Goal: Transaction & Acquisition: Purchase product/service

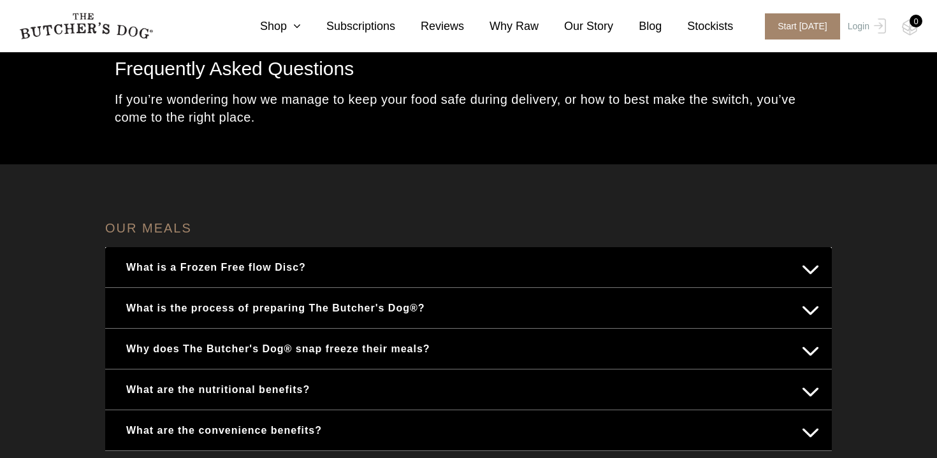
scroll to position [94, 0]
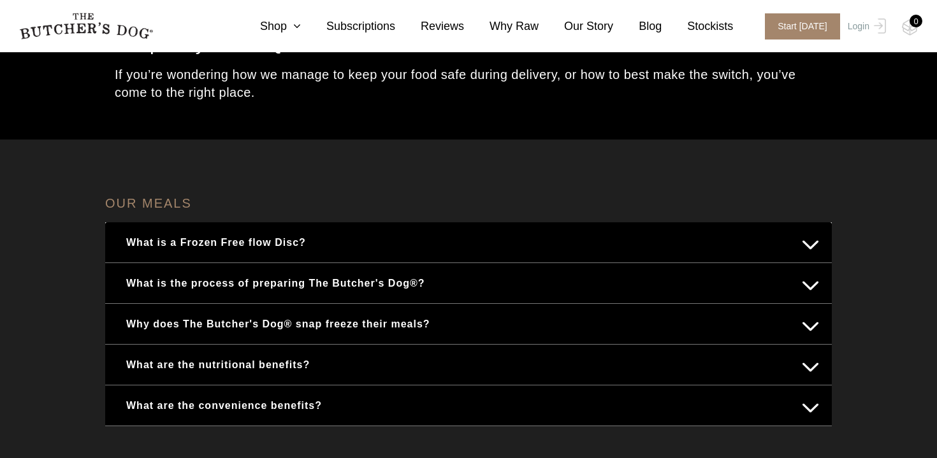
click at [275, 235] on button "What is a Frozen Free flow Disc?" at bounding box center [468, 242] width 701 height 25
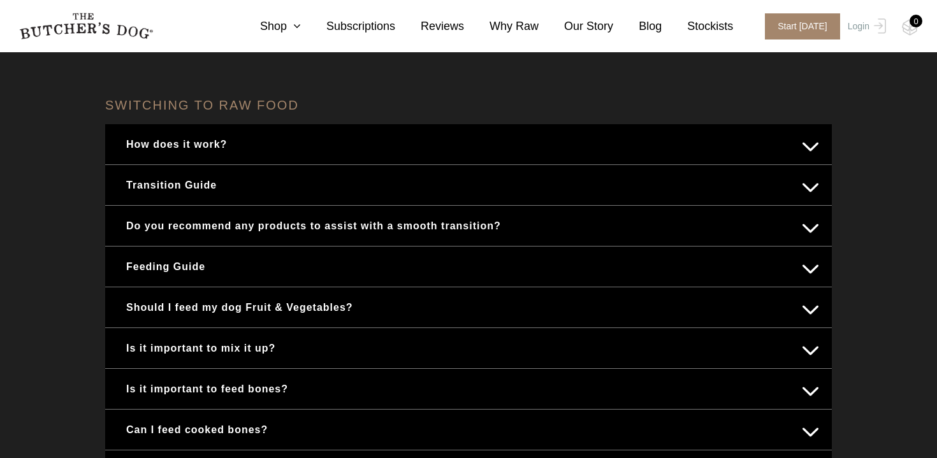
scroll to position [619, 0]
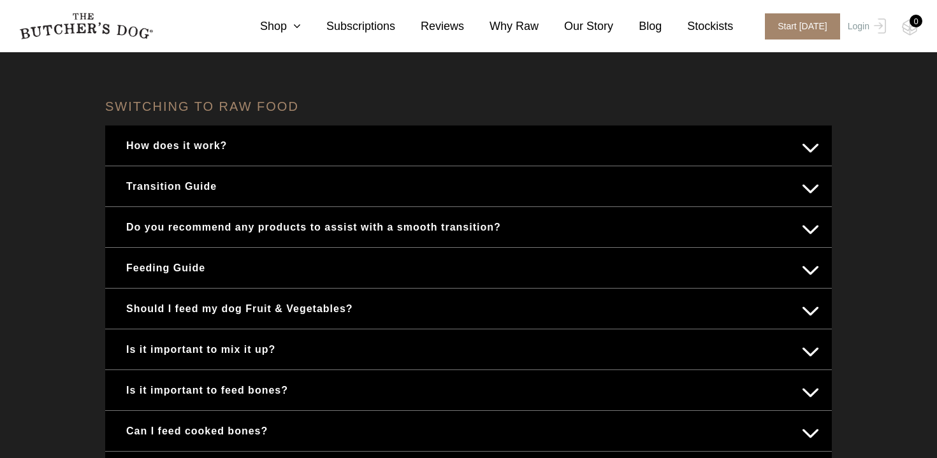
click at [356, 159] on div "How does it work?" at bounding box center [468, 146] width 726 height 40
click at [332, 149] on button "How does it work?" at bounding box center [468, 145] width 701 height 25
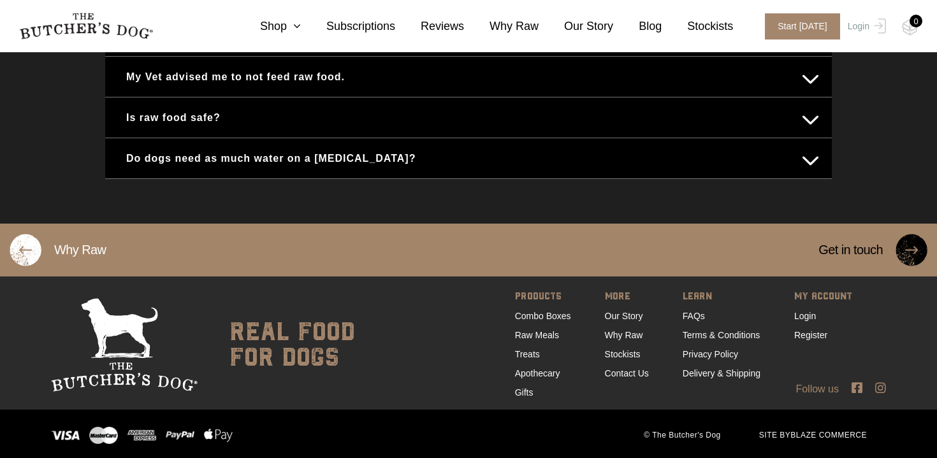
scroll to position [1062, 0]
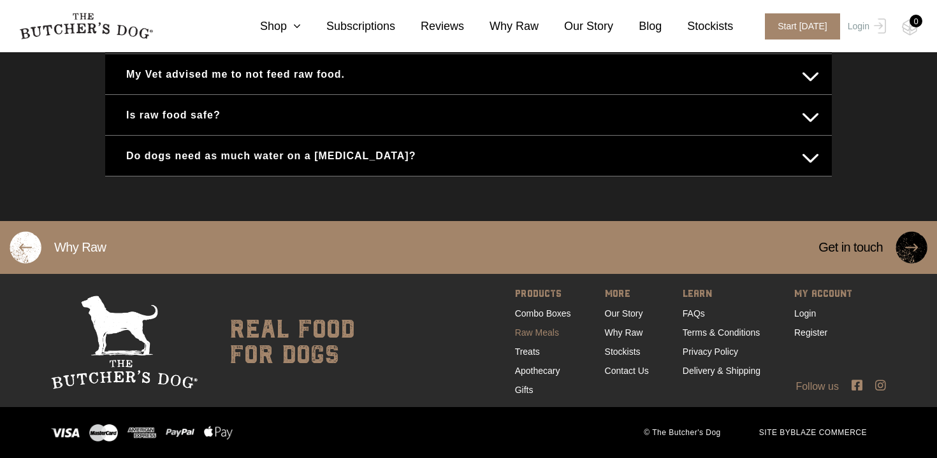
click at [552, 332] on link "Raw Meals" at bounding box center [537, 332] width 44 height 10
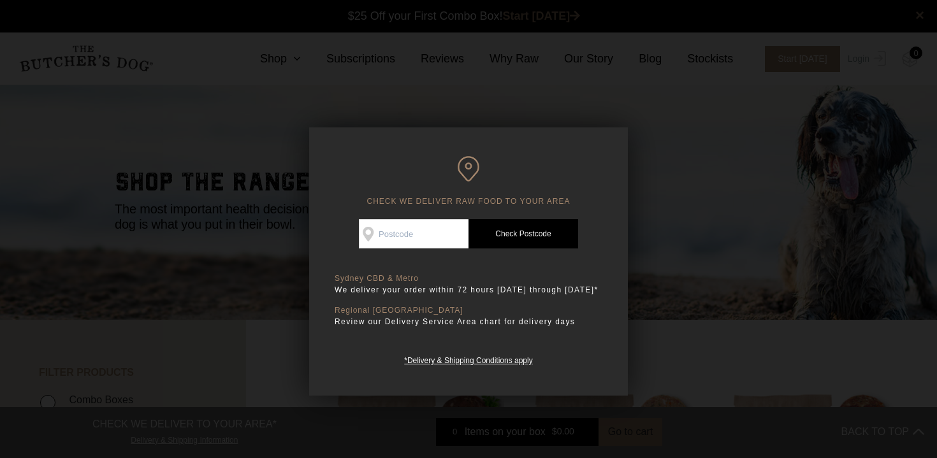
scroll to position [1, 0]
click at [629, 216] on div at bounding box center [468, 229] width 937 height 458
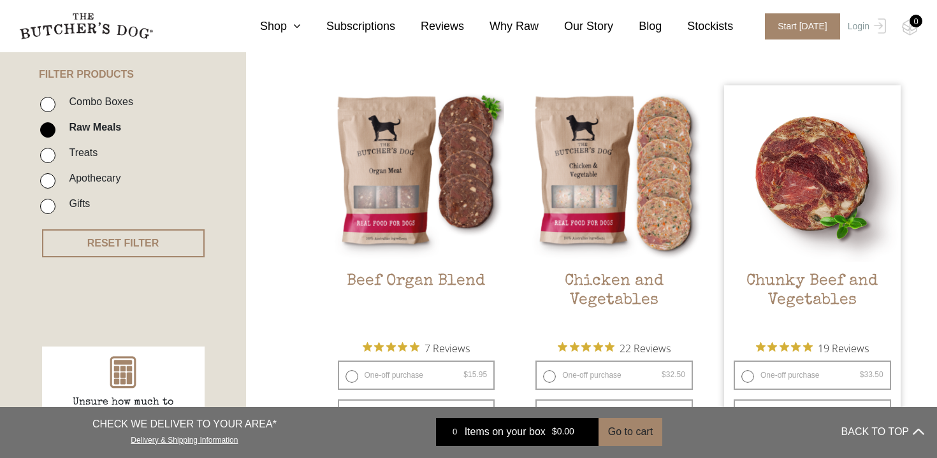
scroll to position [294, 0]
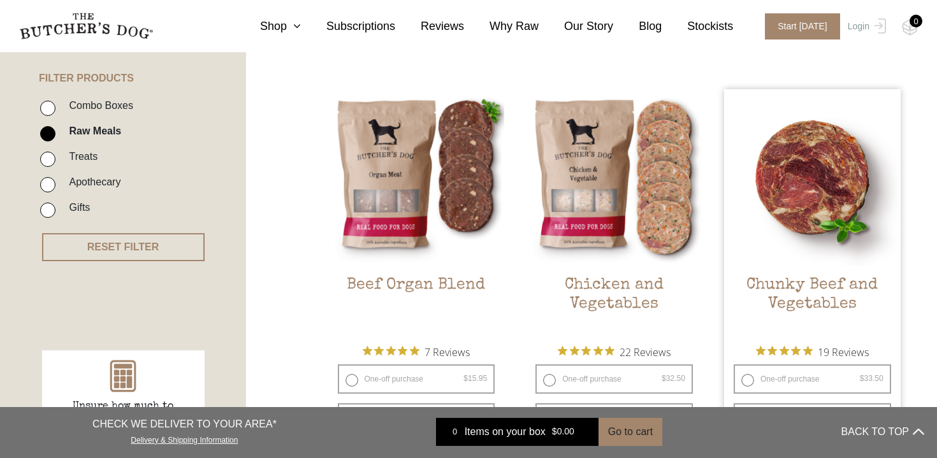
click at [853, 284] on h2 "Chunky Beef and Vegetables" at bounding box center [812, 306] width 176 height 60
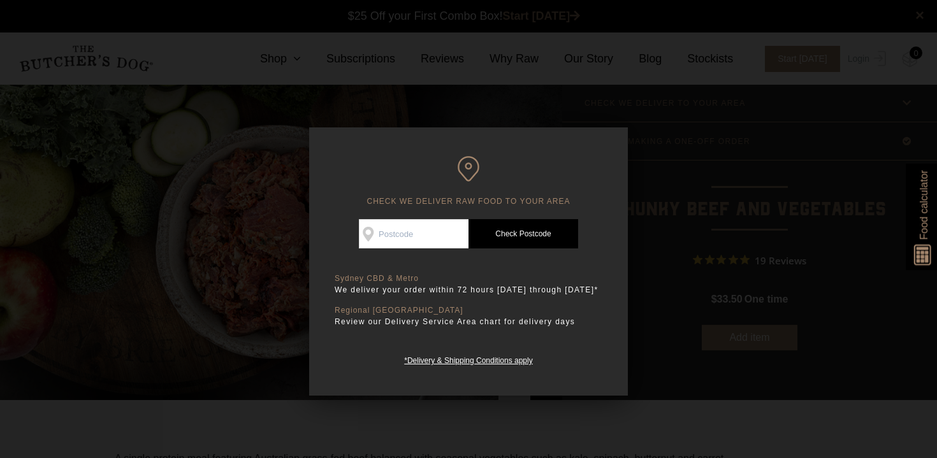
click at [716, 186] on div at bounding box center [468, 229] width 937 height 458
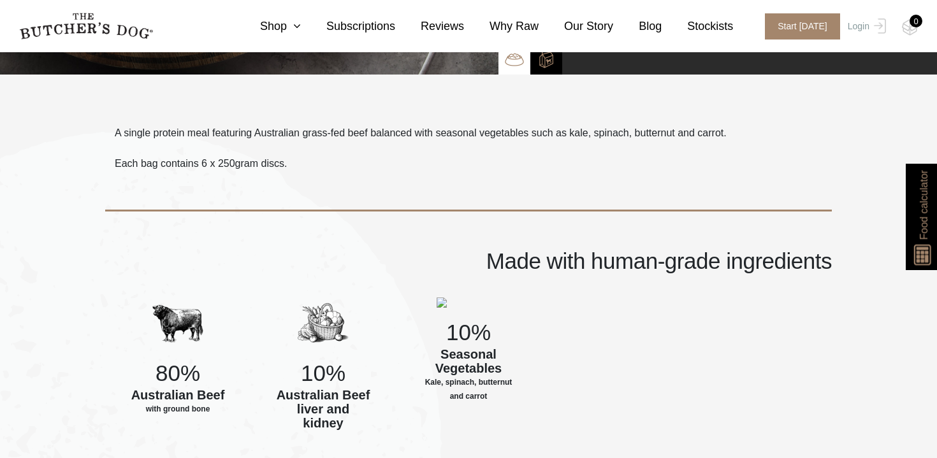
scroll to position [326, 0]
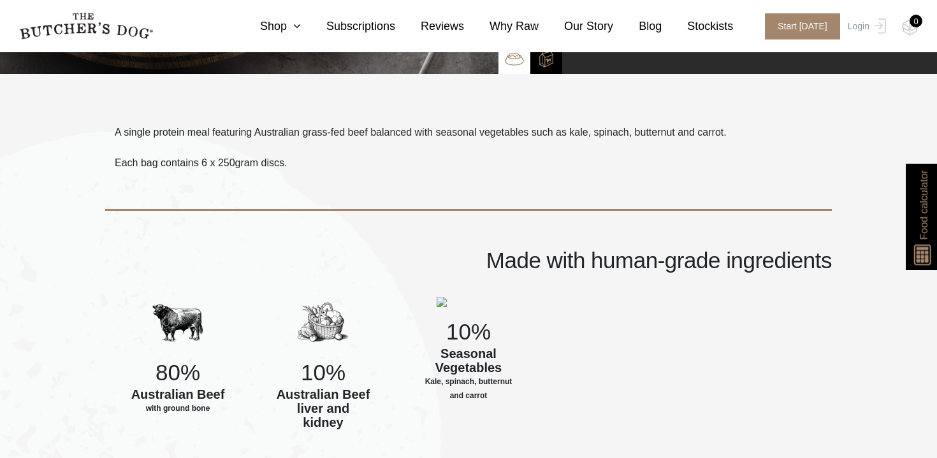
click at [910, 213] on link "Food calculator" at bounding box center [923, 217] width 36 height 106
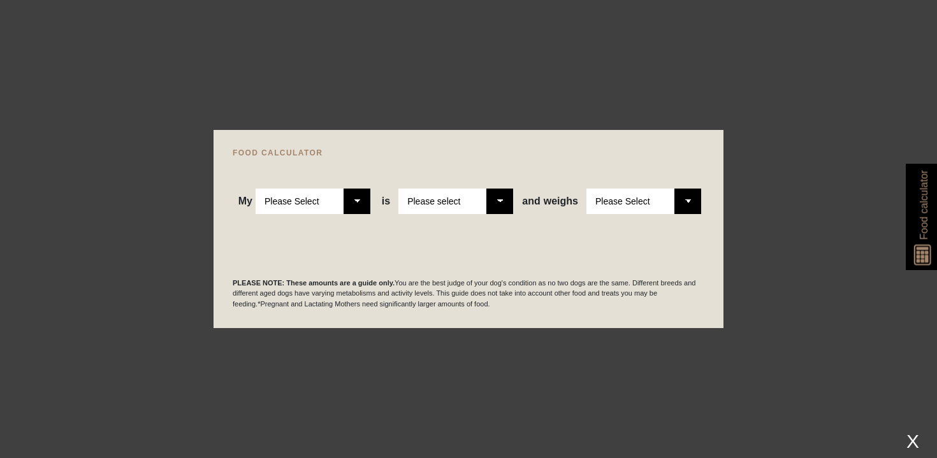
click at [396, 96] on div at bounding box center [468, 229] width 937 height 458
click at [812, 182] on div at bounding box center [468, 229] width 937 height 458
